Goal: Find contact information: Find contact information

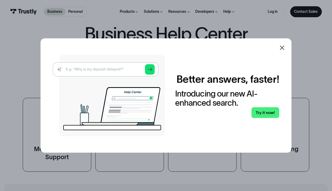
scroll to position [42, 0]
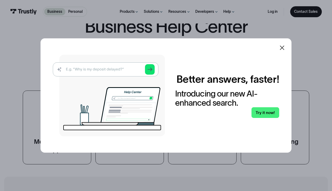
click at [278, 54] on div at bounding box center [282, 48] width 13 height 13
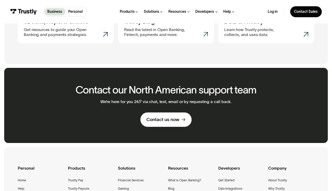
scroll to position [286, 0]
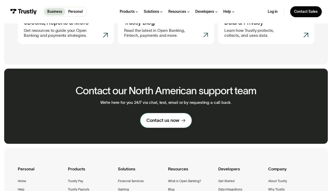
click at [162, 123] on div "Contact us now" at bounding box center [162, 121] width 33 height 6
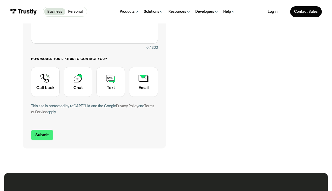
scroll to position [131, 0]
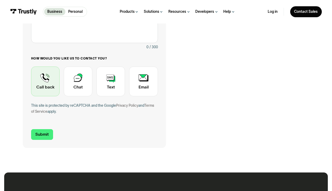
click at [45, 83] on div "Contact Trustly Support" at bounding box center [45, 82] width 29 height 30
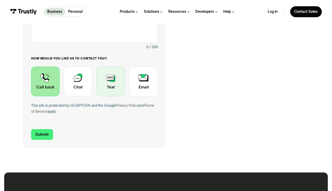
click at [110, 82] on div "Contact Trustly Support" at bounding box center [110, 82] width 29 height 30
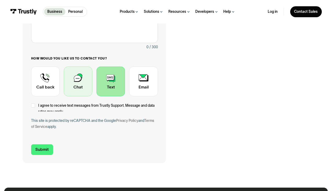
click at [90, 83] on div "Contact Trustly Support" at bounding box center [78, 82] width 29 height 30
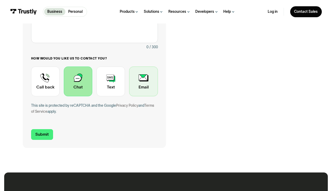
click at [136, 84] on div "Contact Trustly Support" at bounding box center [143, 82] width 29 height 30
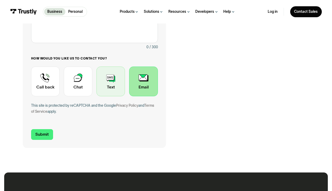
click at [111, 83] on div "Contact Trustly Support" at bounding box center [110, 82] width 29 height 30
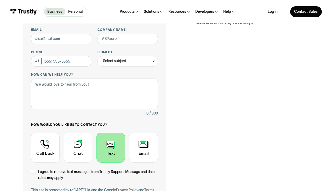
scroll to position [12, 0]
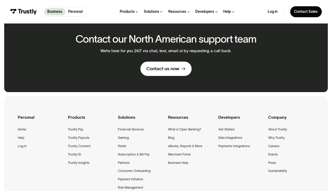
scroll to position [339, 0]
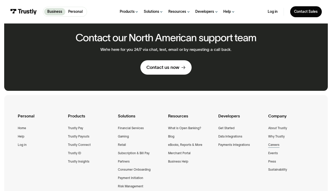
click at [278, 145] on div "Careers" at bounding box center [273, 145] width 11 height 5
